Goal: Obtain resource: Download file/media

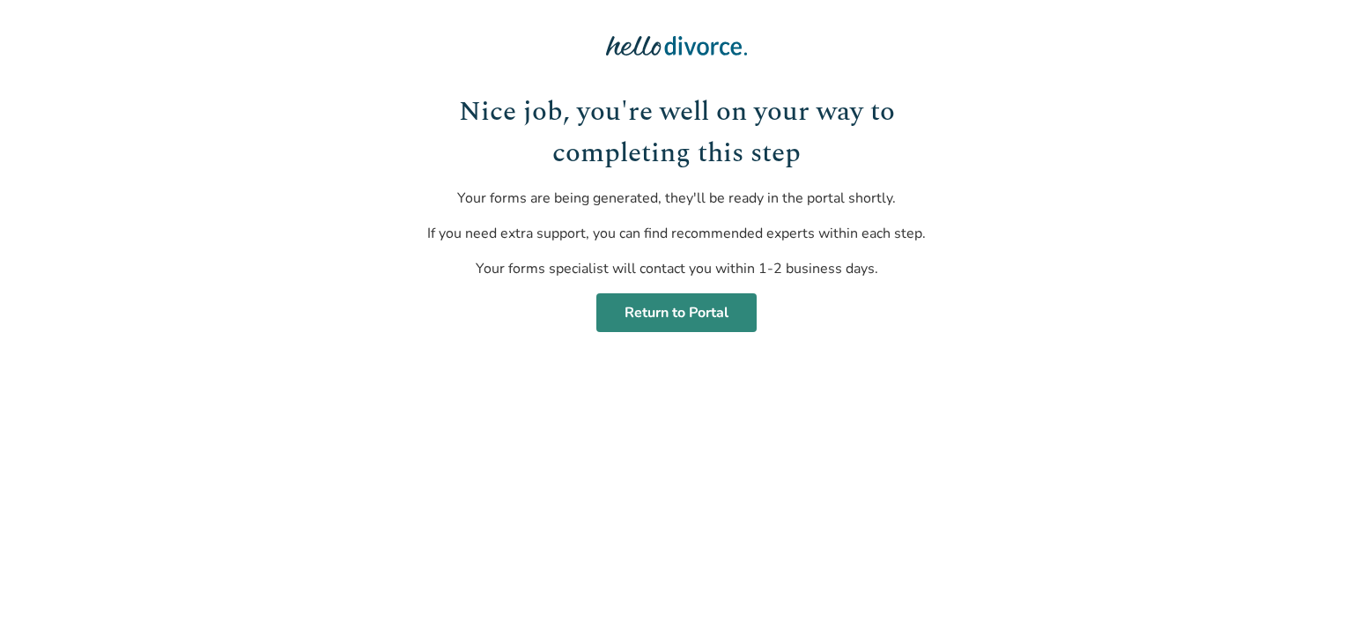
click at [680, 320] on link "Return to Portal" at bounding box center [676, 312] width 160 height 39
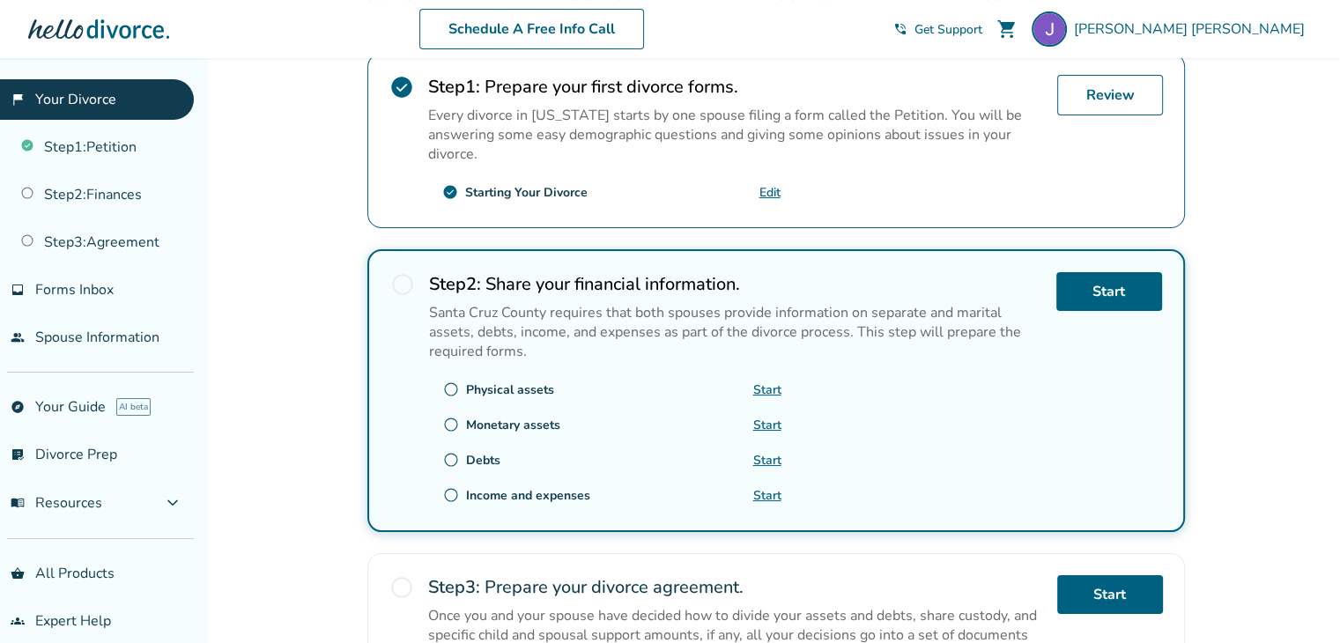
scroll to position [368, 0]
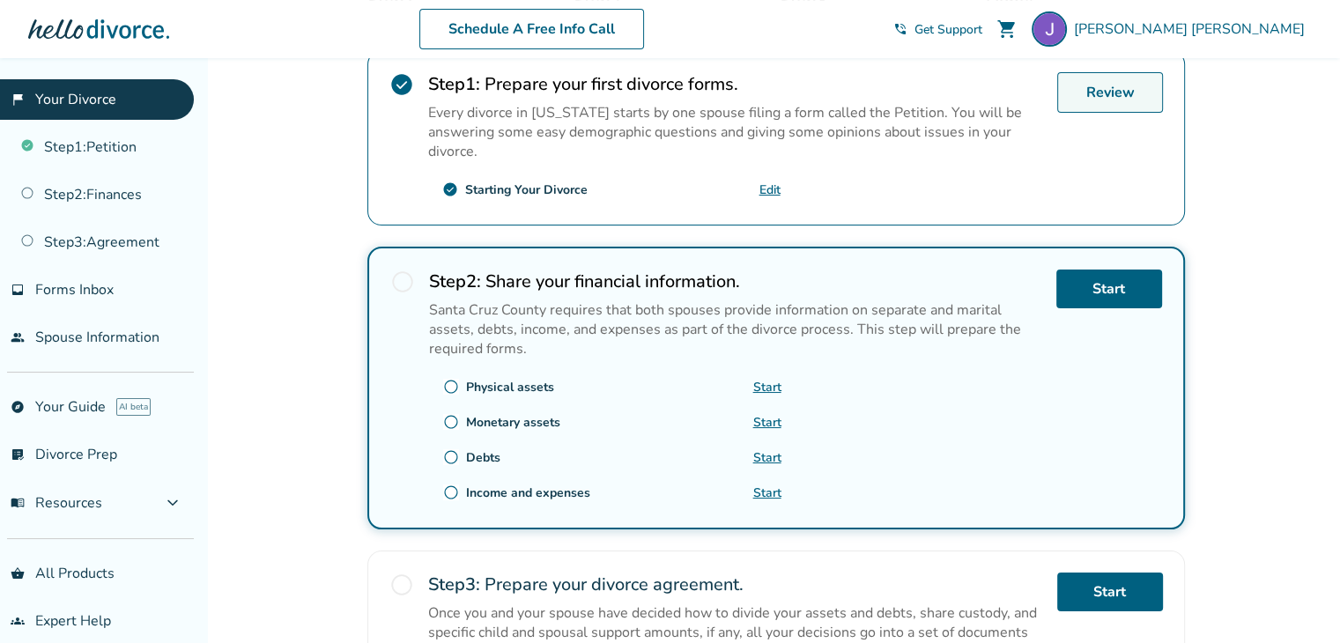
click at [1128, 105] on link "Review" at bounding box center [1110, 92] width 106 height 41
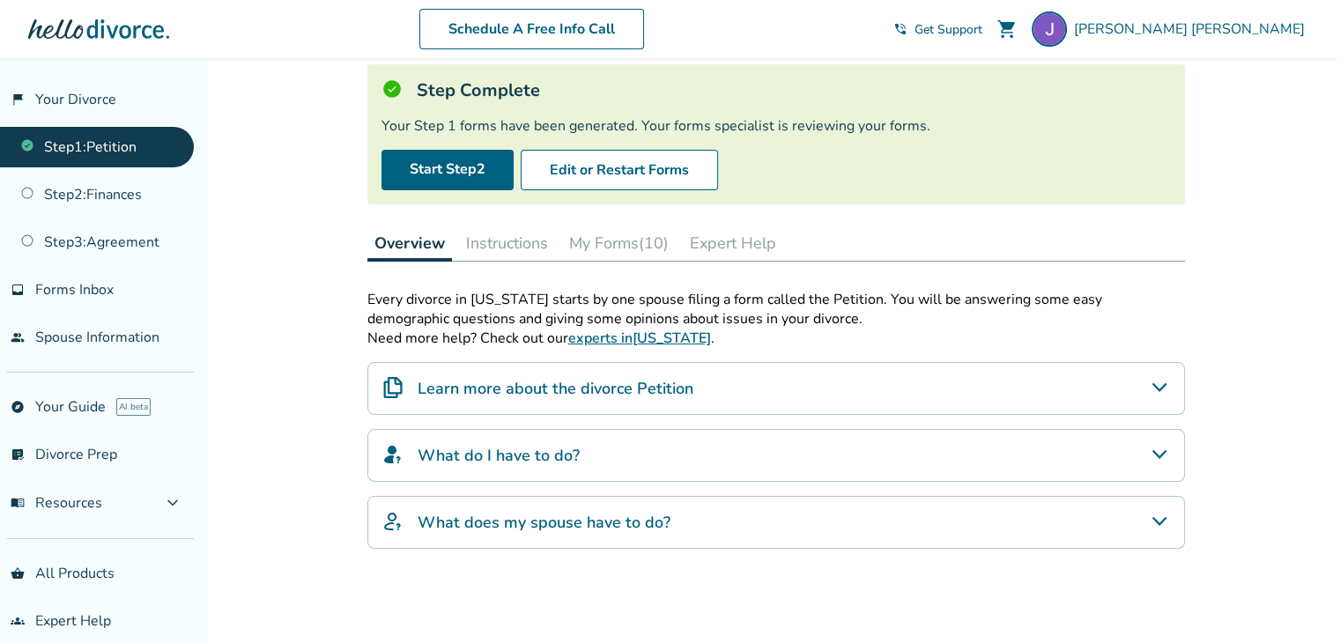
scroll to position [300, 0]
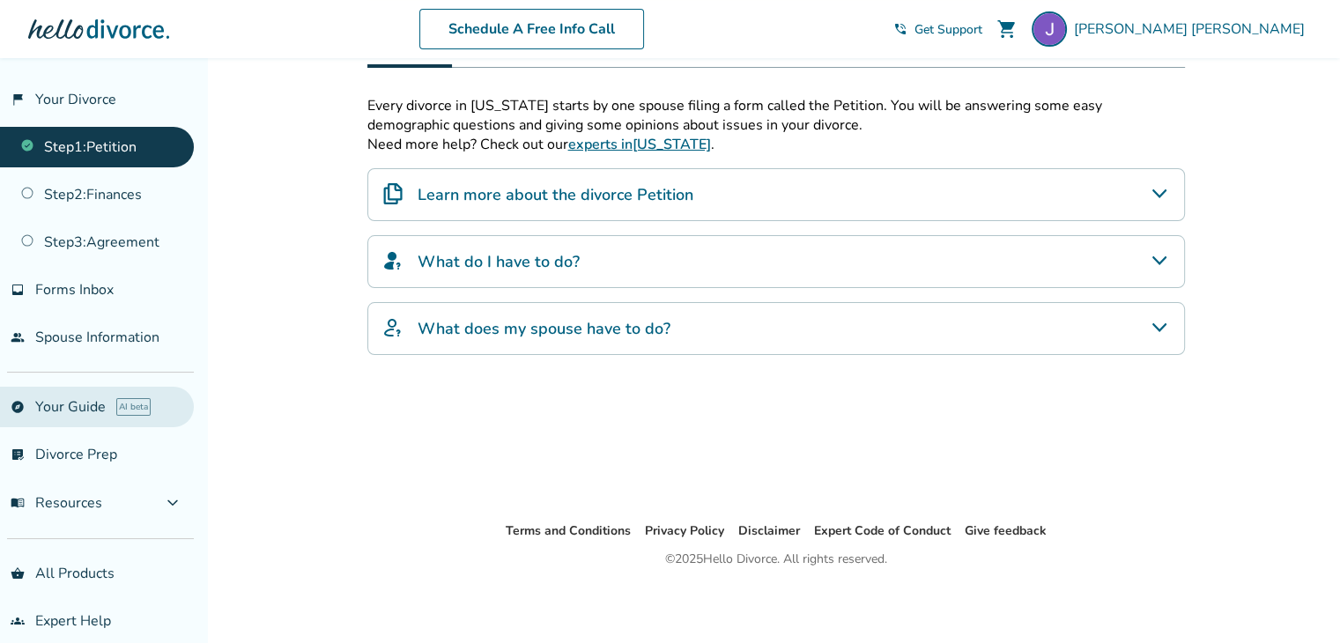
click at [67, 400] on link "explore Your Guide AI beta" at bounding box center [97, 407] width 194 height 41
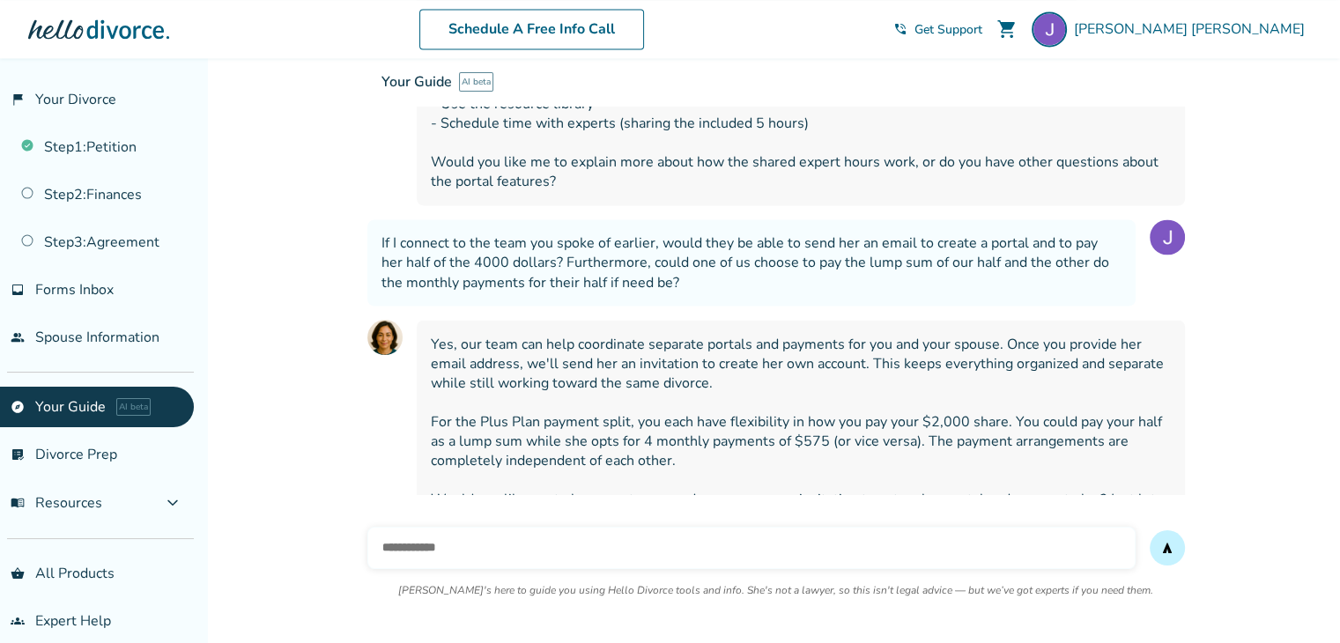
scroll to position [3077, 0]
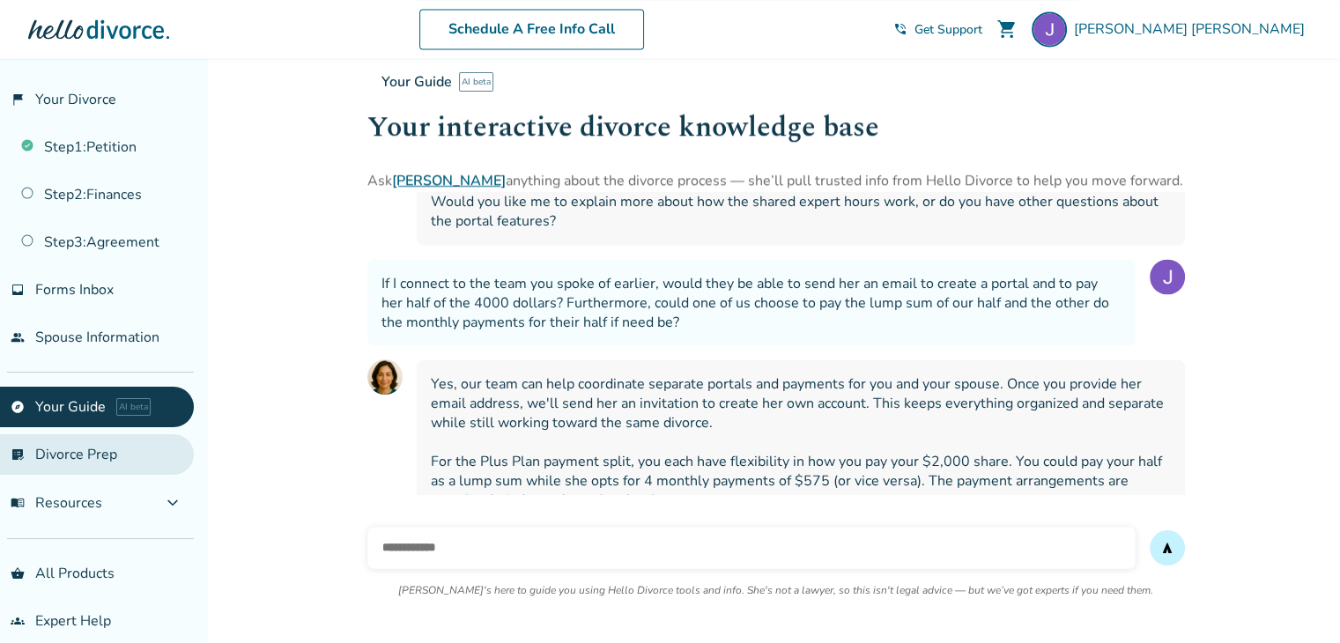
click at [145, 448] on link "list_alt_check Divorce Prep" at bounding box center [97, 454] width 194 height 41
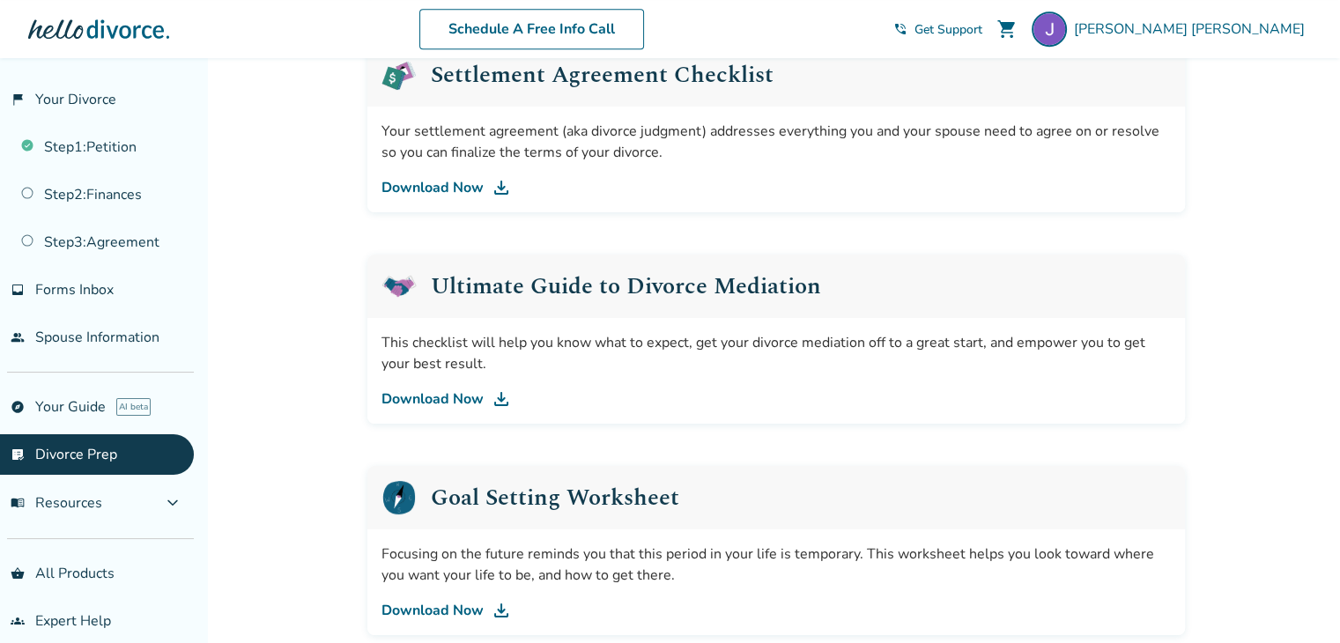
scroll to position [913, 0]
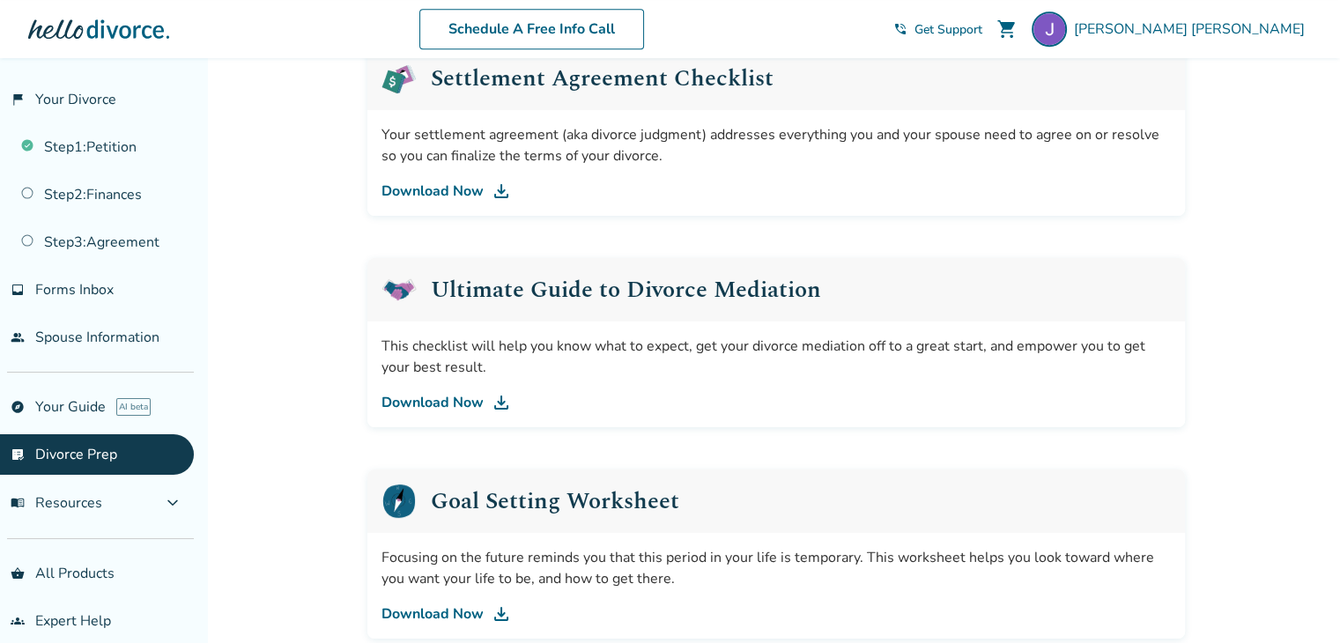
click at [464, 404] on link "Download Now" at bounding box center [775, 402] width 789 height 21
